Goal: Task Accomplishment & Management: Use online tool/utility

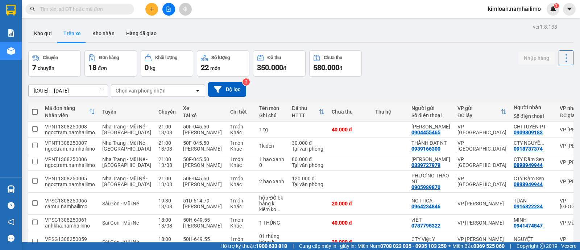
click at [176, 93] on div "Chọn văn phòng nhận" at bounding box center [152, 91] width 83 height 12
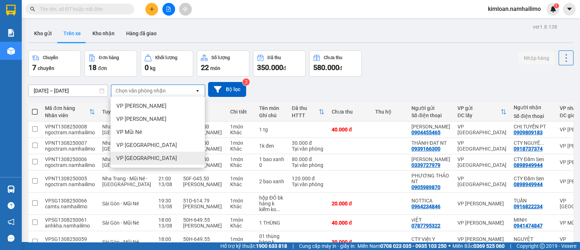
click at [164, 160] on div "VP [GEOGRAPHIC_DATA]" at bounding box center [158, 158] width 94 height 13
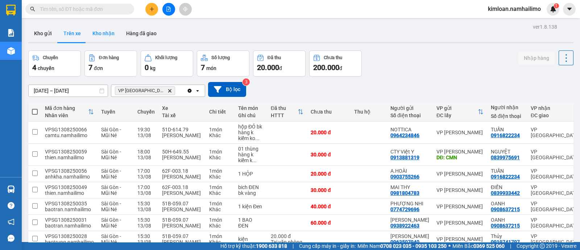
click at [102, 37] on button "Kho nhận" at bounding box center [104, 33] width 34 height 17
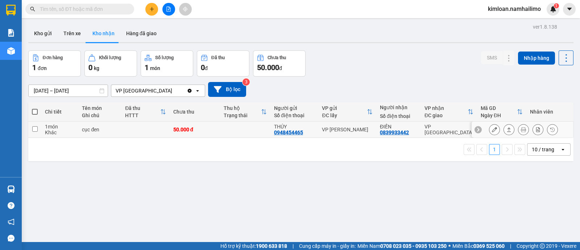
click at [41, 131] on td "1 món Khác" at bounding box center [59, 130] width 37 height 16
checkbox input "true"
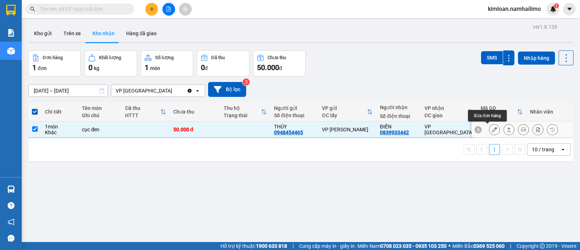
click at [490, 132] on button at bounding box center [495, 129] width 10 height 13
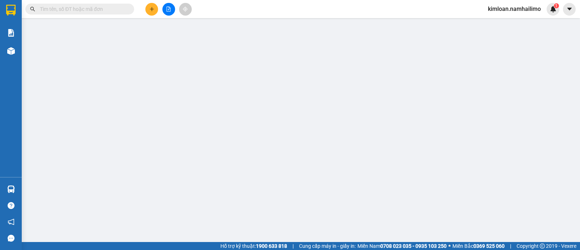
type input "0948454465"
type input "THÚY"
type input "0839933442"
type input "ĐIỀN"
type input "50.000"
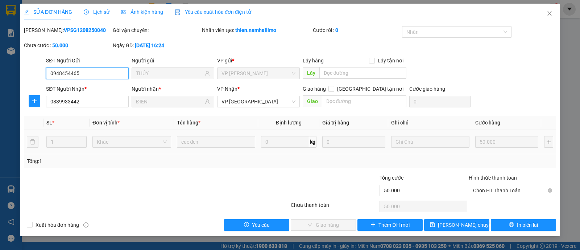
drag, startPoint x: 497, startPoint y: 186, endPoint x: 497, endPoint y: 192, distance: 5.5
click at [497, 187] on span "Chọn HT Thanh Toán" at bounding box center [512, 190] width 79 height 11
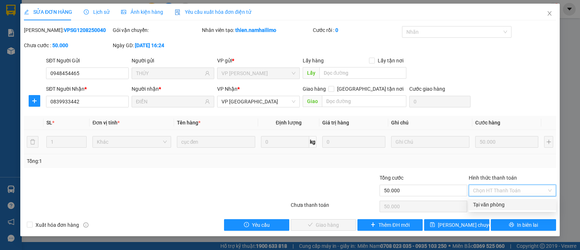
click at [494, 204] on div "Tại văn phòng" at bounding box center [512, 205] width 79 height 8
type input "0"
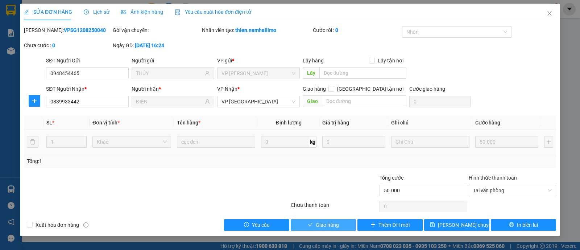
click at [339, 223] on button "Giao hàng" at bounding box center [323, 225] width 65 height 12
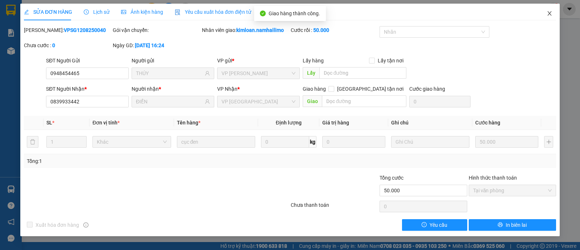
click at [550, 16] on icon "close" at bounding box center [550, 14] width 6 height 6
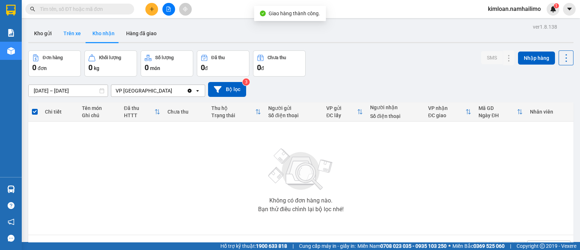
click at [77, 33] on button "Trên xe" at bounding box center [72, 33] width 29 height 17
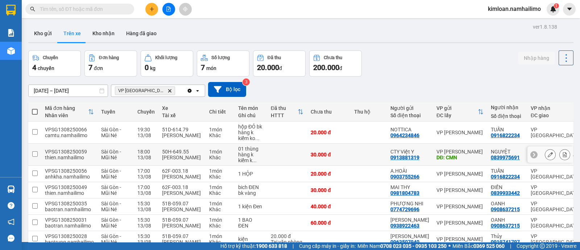
scroll to position [45, 0]
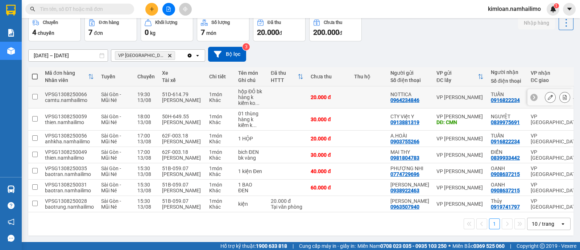
click at [38, 86] on td at bounding box center [34, 97] width 13 height 22
checkbox input "true"
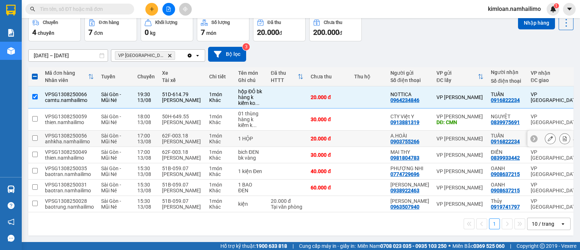
click at [34, 135] on input "checkbox" at bounding box center [34, 137] width 5 height 5
checkbox input "true"
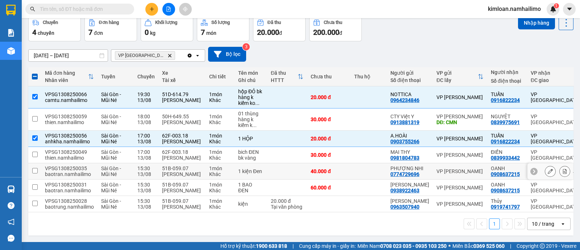
click at [36, 172] on input "checkbox" at bounding box center [34, 170] width 5 height 5
checkbox input "true"
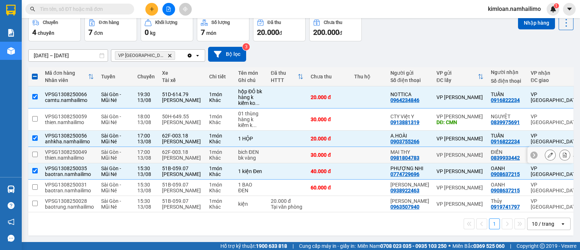
click at [36, 152] on input "checkbox" at bounding box center [34, 154] width 5 height 5
checkbox input "true"
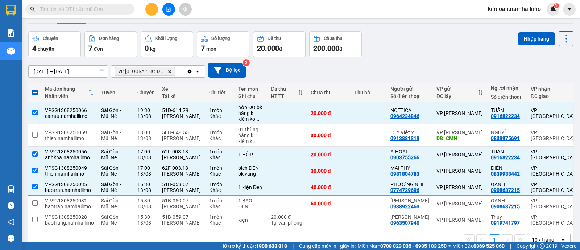
scroll to position [0, 0]
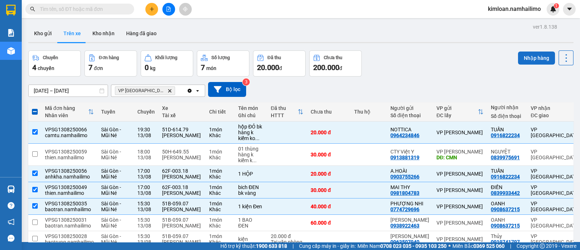
click at [533, 54] on button "Nhập hàng" at bounding box center [536, 58] width 37 height 13
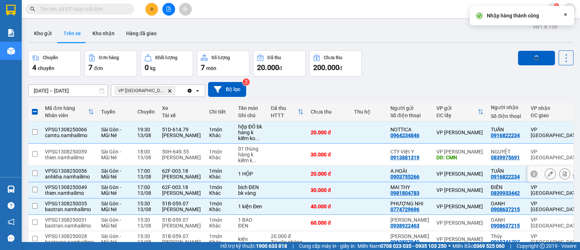
checkbox input "false"
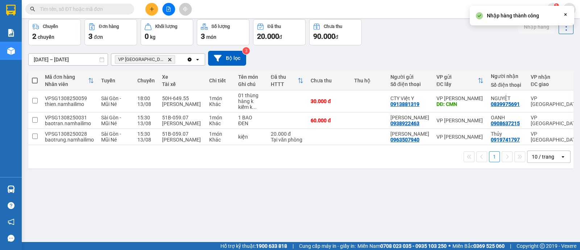
scroll to position [33, 0]
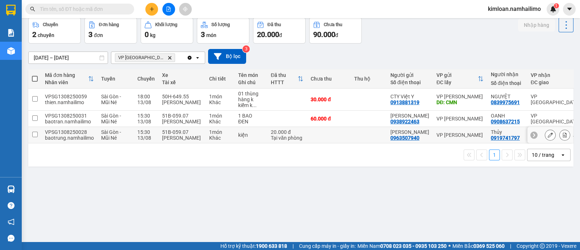
click at [35, 132] on input "checkbox" at bounding box center [34, 134] width 5 height 5
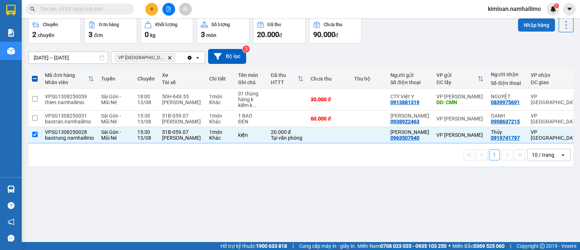
click at [535, 22] on button "Nhập hàng" at bounding box center [536, 25] width 37 height 13
checkbox input "false"
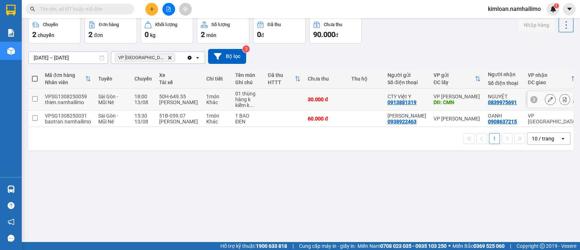
click at [37, 102] on td at bounding box center [34, 100] width 13 height 22
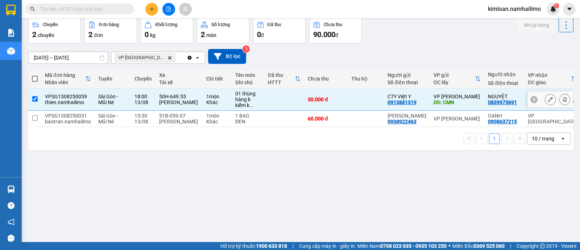
checkbox input "true"
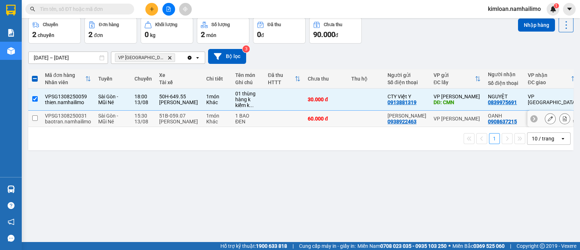
click at [38, 120] on td at bounding box center [34, 119] width 13 height 16
checkbox input "true"
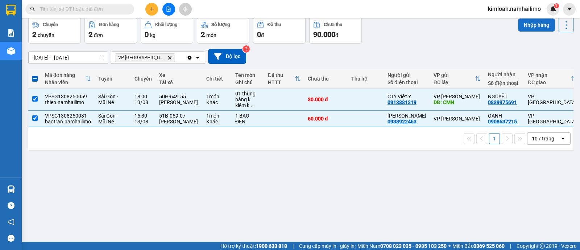
click at [528, 28] on button "Nhập hàng" at bounding box center [536, 25] width 37 height 13
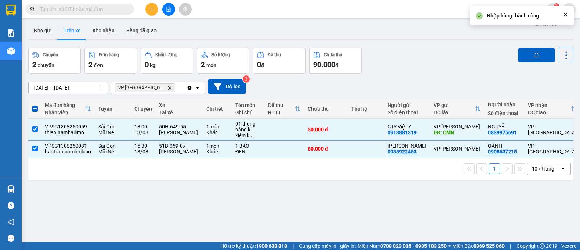
scroll to position [0, 0]
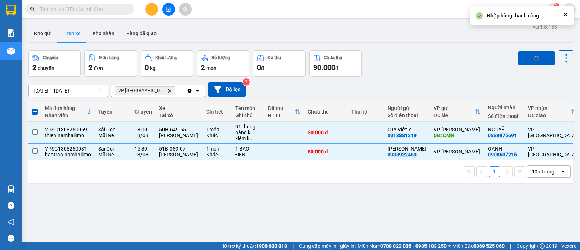
checkbox input "false"
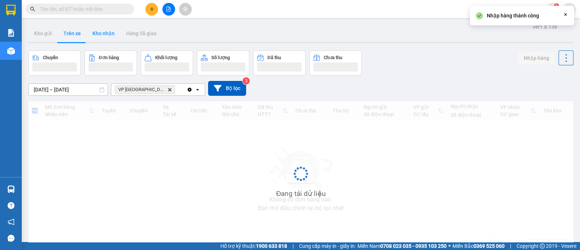
click at [109, 34] on button "Kho nhận" at bounding box center [104, 33] width 34 height 17
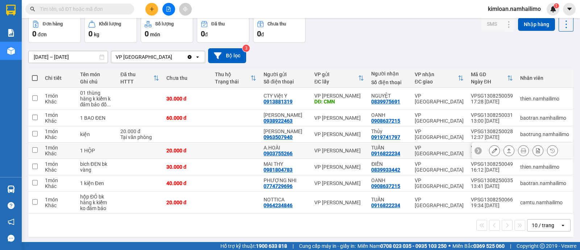
scroll to position [34, 0]
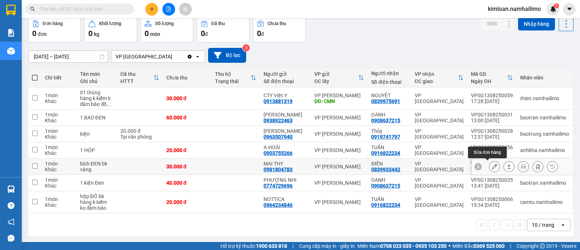
click at [492, 167] on icon at bounding box center [494, 166] width 5 height 5
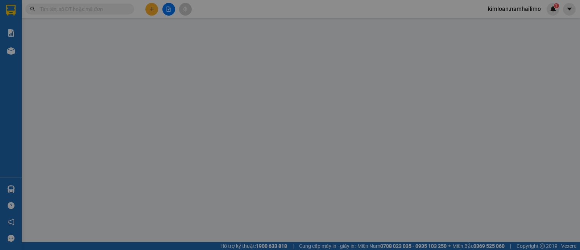
type input "0981804783"
type input "MAI THY"
type input "0839933442"
type input "ĐIỀN"
type input "30.000"
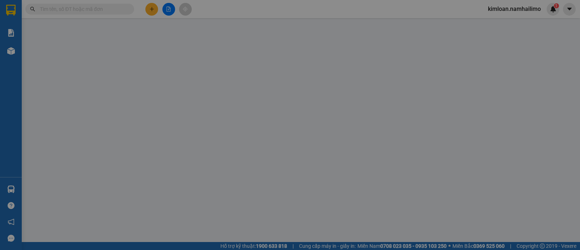
type input "30.000"
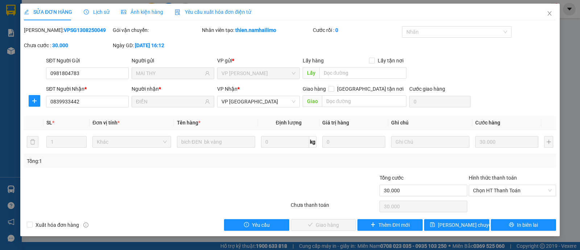
click at [77, 30] on b "VPSG1308250049" at bounding box center [85, 30] width 42 height 6
copy b "VPSG1308250049"
click at [549, 15] on icon "close" at bounding box center [550, 13] width 4 height 4
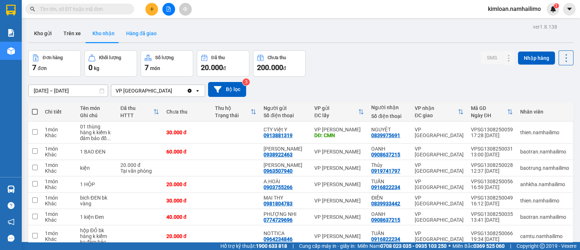
click at [130, 32] on button "Hàng đã giao" at bounding box center [141, 33] width 42 height 17
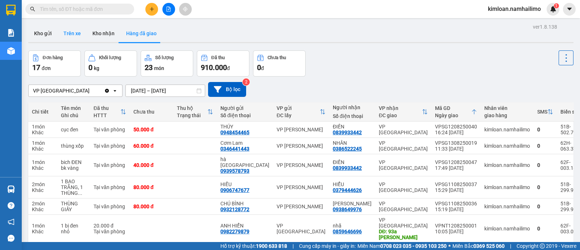
click at [63, 30] on button "Trên xe" at bounding box center [72, 33] width 29 height 17
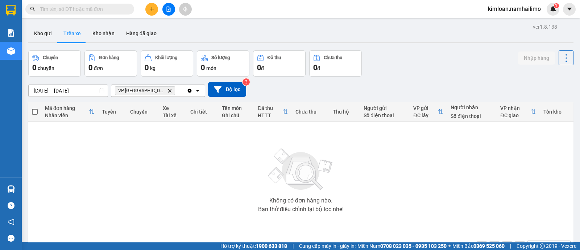
click at [168, 89] on icon "Delete" at bounding box center [170, 91] width 4 height 4
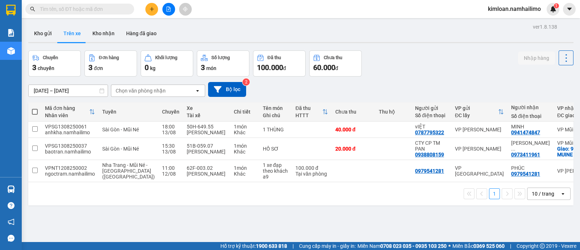
click at [157, 93] on div "Chọn văn phòng nhận" at bounding box center [141, 90] width 50 height 7
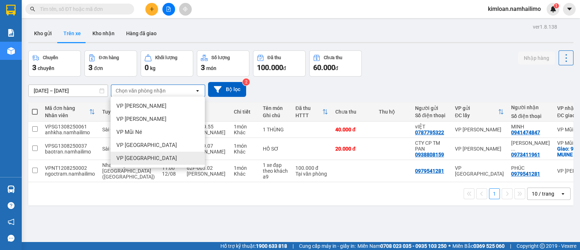
click at [152, 155] on span "VP [GEOGRAPHIC_DATA]" at bounding box center [146, 158] width 61 height 7
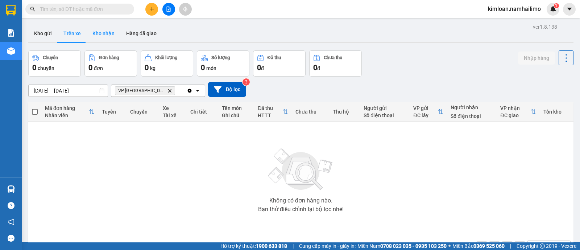
click at [111, 33] on button "Kho nhận" at bounding box center [104, 33] width 34 height 17
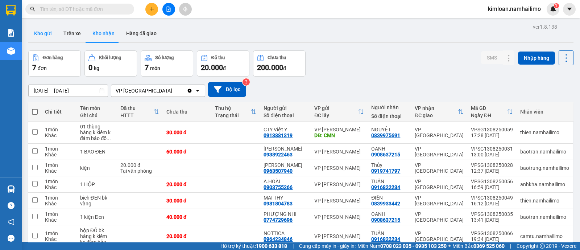
click at [42, 30] on button "Kho gửi" at bounding box center [42, 33] width 29 height 17
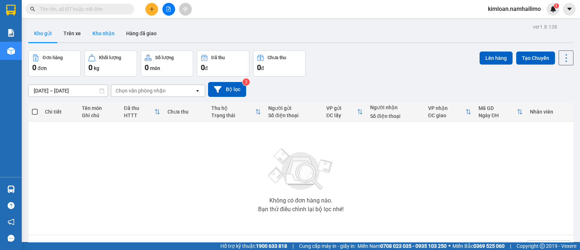
click at [108, 31] on button "Kho nhận" at bounding box center [104, 33] width 34 height 17
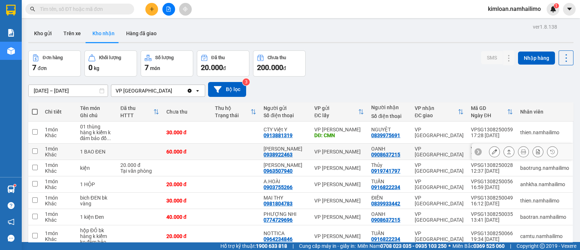
click at [385, 154] on div "0908637215" at bounding box center [386, 155] width 29 height 6
copy div "0908637215"
click at [521, 152] on icon at bounding box center [523, 151] width 5 height 5
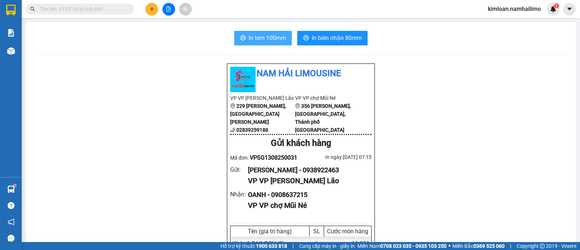
click at [264, 32] on button "In tem 100mm" at bounding box center [263, 38] width 58 height 15
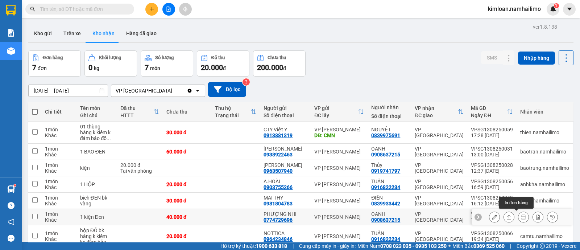
click at [521, 217] on icon at bounding box center [523, 216] width 5 height 5
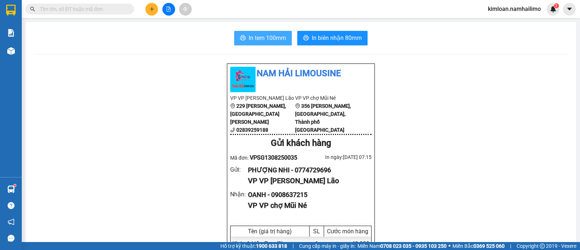
click at [265, 32] on button "In tem 100mm" at bounding box center [263, 38] width 58 height 15
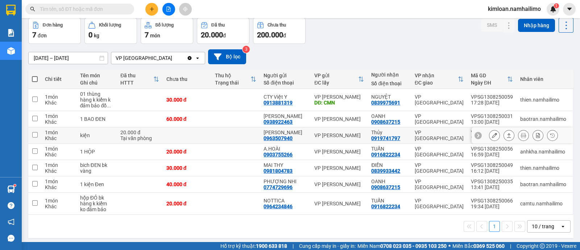
scroll to position [34, 0]
